Goal: Book appointment/travel/reservation

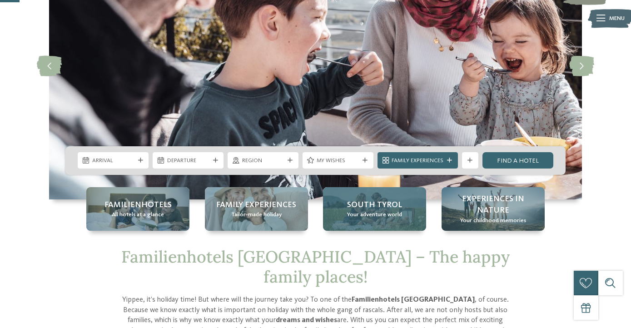
scroll to position [113, 0]
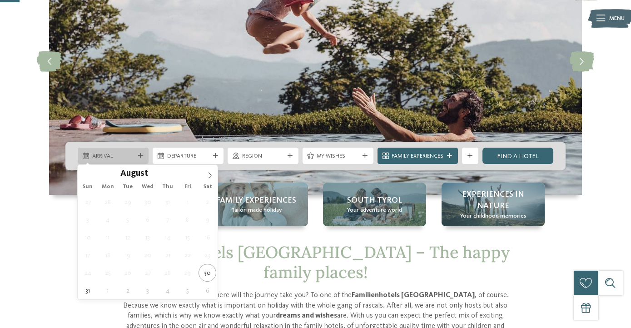
click at [140, 160] on div "Arrival" at bounding box center [113, 156] width 71 height 16
click at [211, 174] on icon at bounding box center [210, 175] width 6 height 6
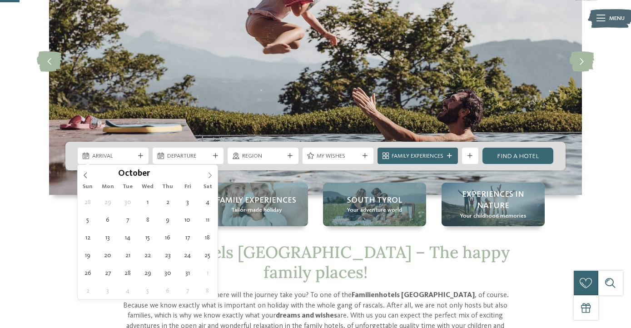
click at [211, 174] on icon at bounding box center [210, 175] width 6 height 6
type input "****"
click at [211, 174] on icon at bounding box center [210, 175] width 6 height 6
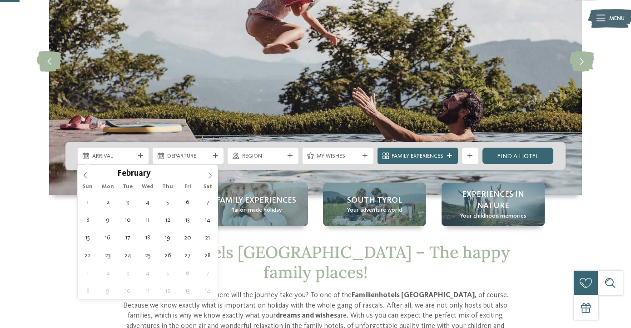
click at [211, 174] on icon at bounding box center [210, 175] width 6 height 6
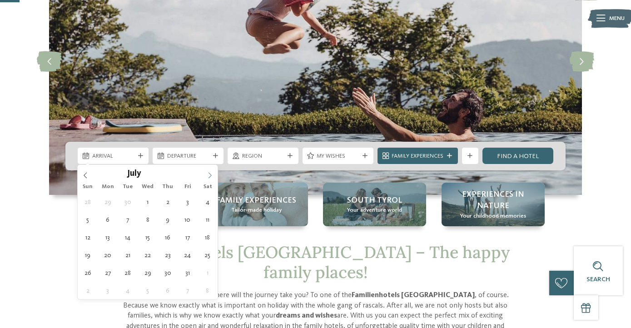
click at [211, 174] on icon at bounding box center [210, 175] width 6 height 6
type div "[DATE]"
type input "****"
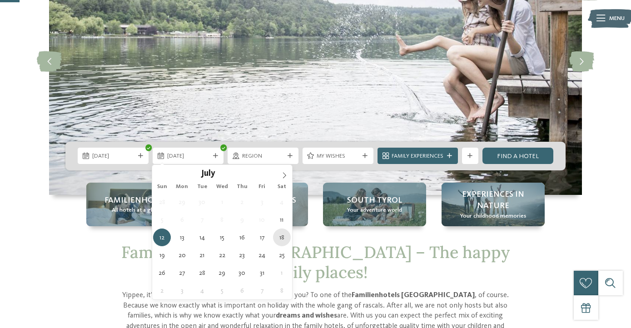
type div "[DATE]"
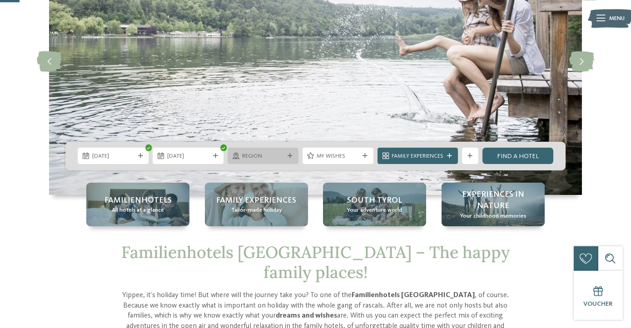
click at [291, 152] on div "Region" at bounding box center [263, 156] width 71 height 16
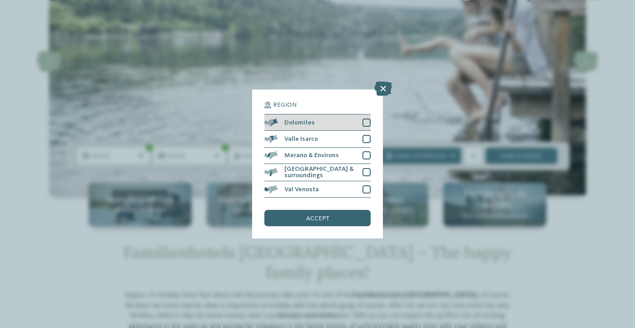
click at [366, 119] on div at bounding box center [367, 123] width 8 height 8
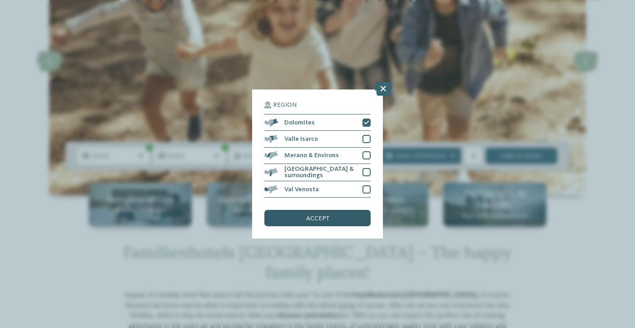
click at [330, 210] on div "accept" at bounding box center [317, 218] width 106 height 16
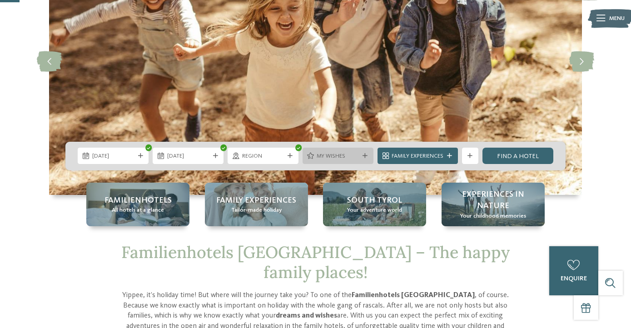
click at [328, 158] on span "My wishes" at bounding box center [338, 156] width 42 height 8
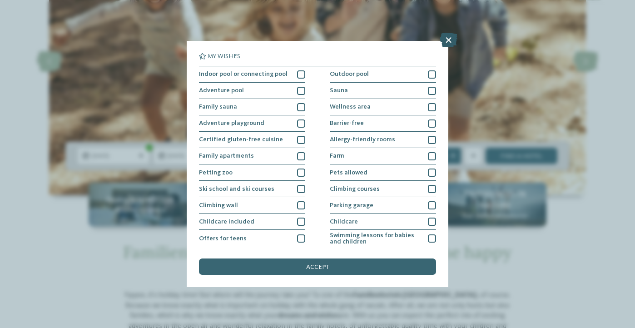
click at [447, 45] on icon at bounding box center [449, 40] width 18 height 15
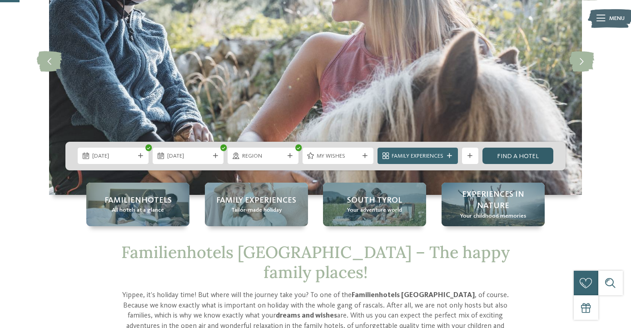
click at [507, 154] on link "Find a hotel" at bounding box center [518, 156] width 71 height 16
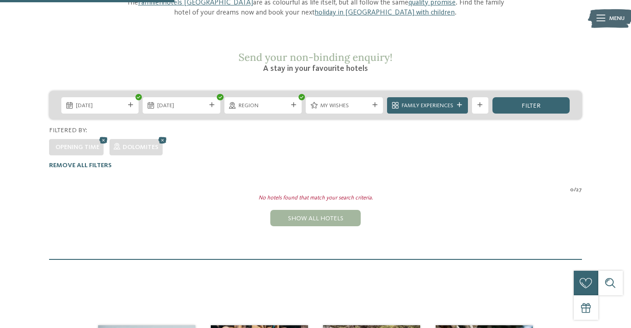
scroll to position [118, 0]
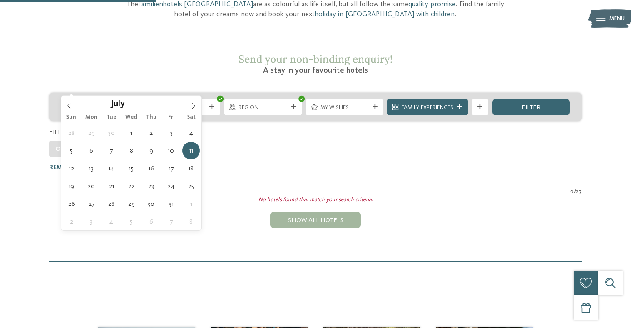
click at [131, 105] on icon at bounding box center [130, 107] width 5 height 5
type div "04.07.2026"
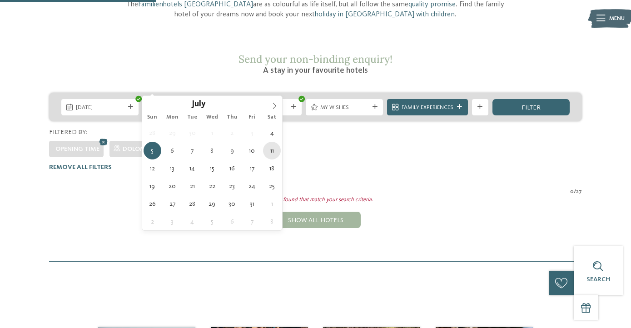
type div "[DATE]"
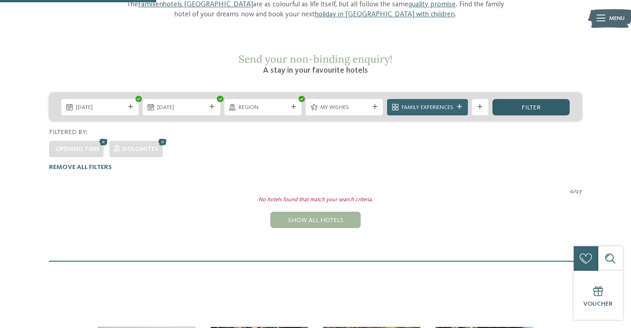
click at [533, 105] on span "filter" at bounding box center [531, 108] width 19 height 6
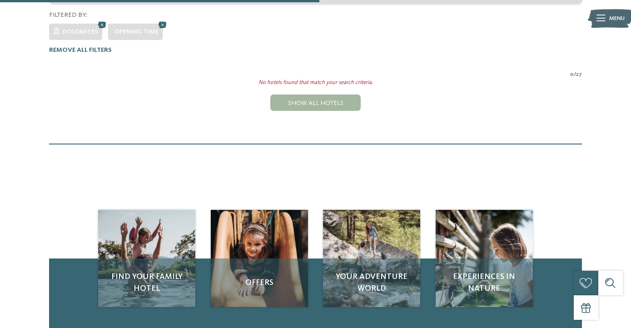
scroll to position [240, 0]
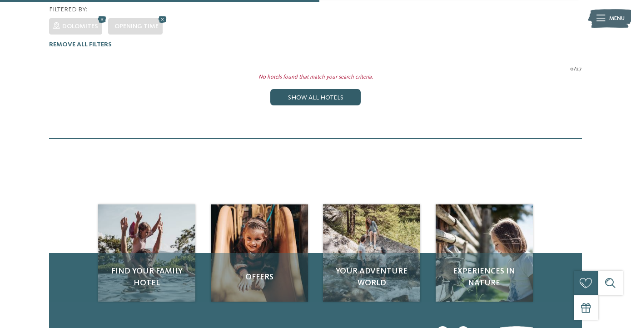
click at [339, 89] on div "Show all hotels" at bounding box center [315, 97] width 90 height 16
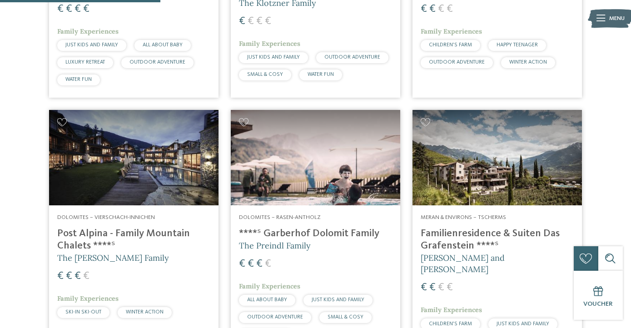
scroll to position [696, 0]
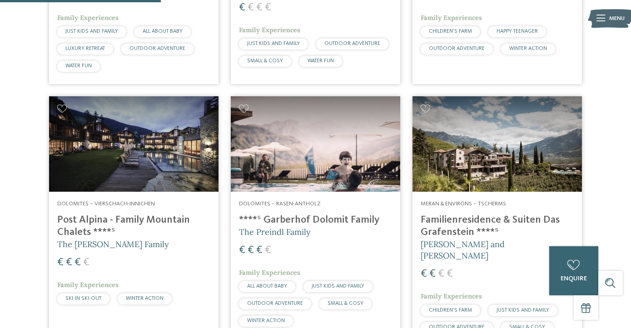
click at [170, 122] on img at bounding box center [133, 143] width 169 height 95
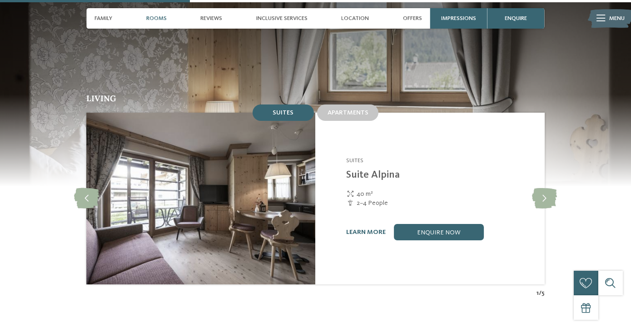
scroll to position [803, 0]
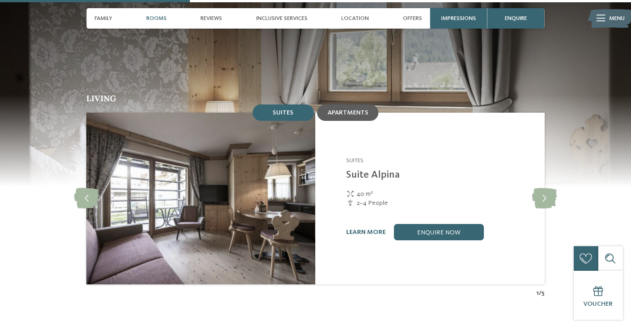
click at [352, 110] on span "Apartments" at bounding box center [348, 113] width 41 height 6
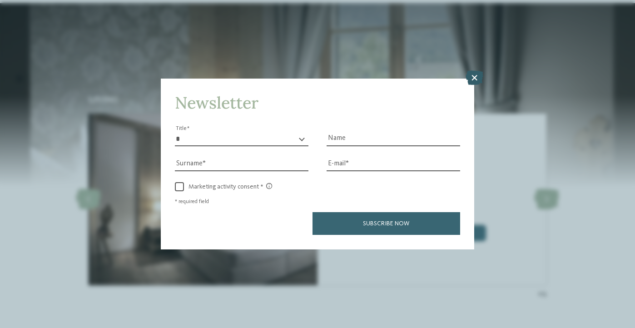
click at [471, 71] on icon at bounding box center [475, 78] width 18 height 15
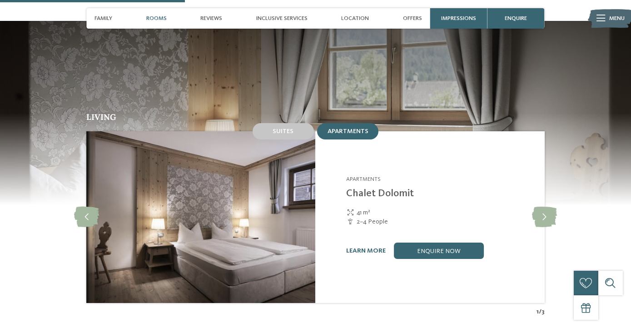
scroll to position [780, 0]
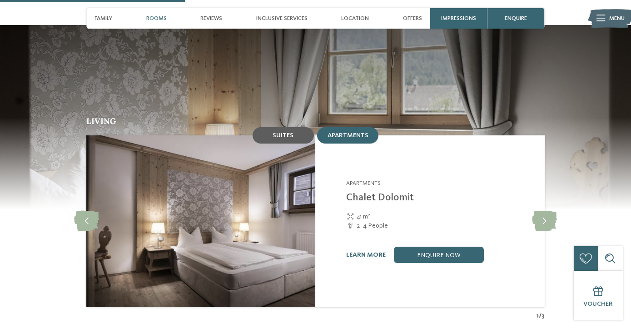
click at [293, 127] on div "Suites" at bounding box center [283, 135] width 61 height 16
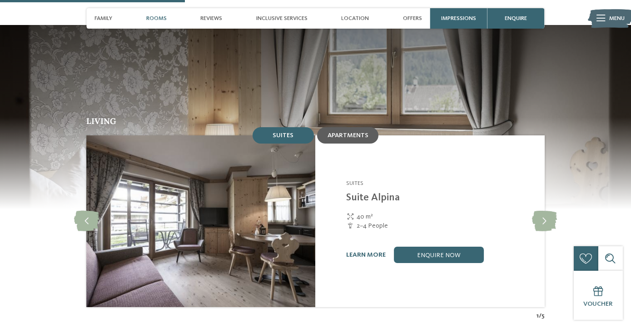
click at [359, 127] on div "Apartments" at bounding box center [347, 135] width 61 height 16
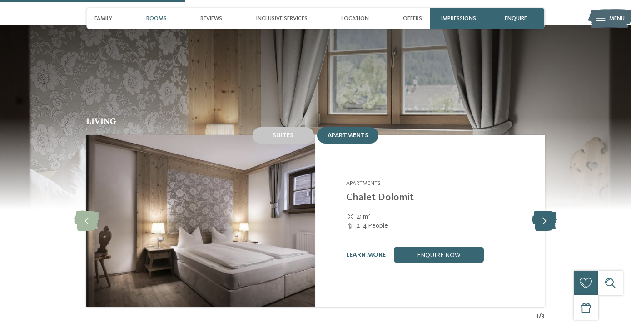
click at [541, 211] on icon at bounding box center [544, 221] width 25 height 20
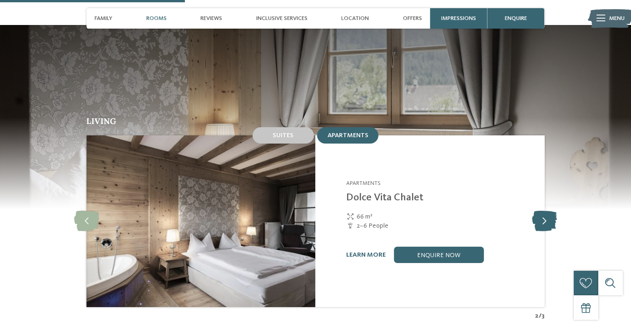
click at [541, 211] on icon at bounding box center [544, 221] width 25 height 20
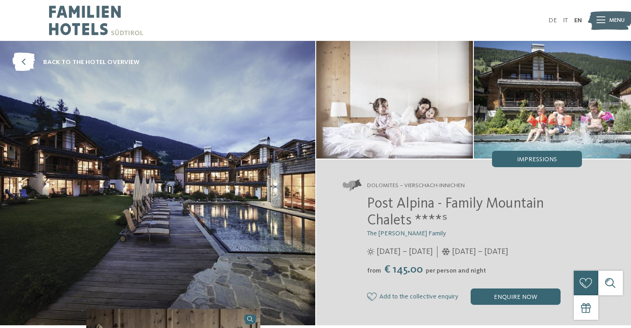
scroll to position [0, 0]
click at [30, 57] on icon at bounding box center [23, 62] width 23 height 19
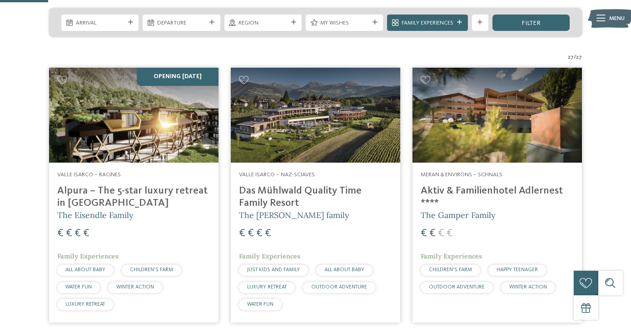
scroll to position [206, 0]
